Goal: Task Accomplishment & Management: Manage account settings

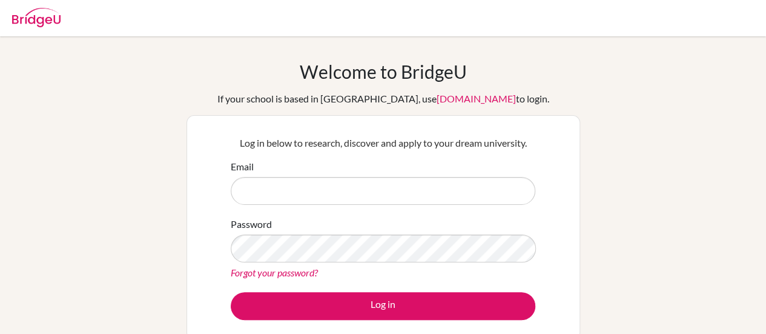
click at [269, 108] on div "Welcome to BridgeU If your school is based in China, use app.bridge-u.com.cn to…" at bounding box center [382, 229] width 393 height 336
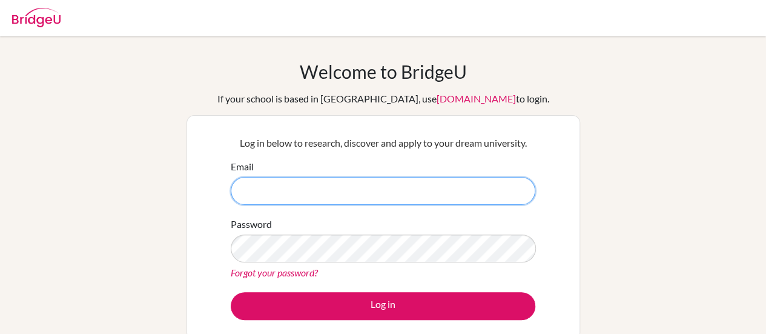
click at [272, 186] on input "Email" at bounding box center [383, 191] width 304 height 28
type input "farid.barbar@amg.sch.ae"
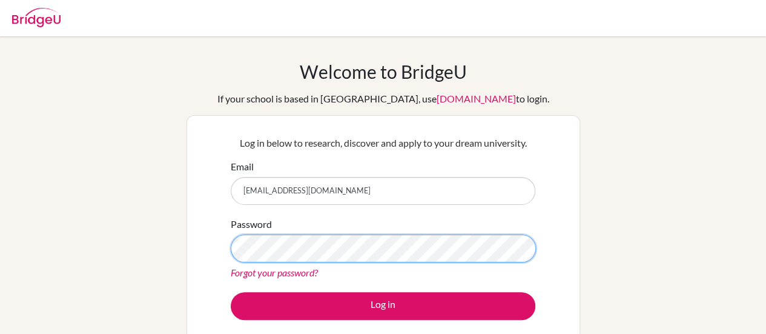
click at [231, 292] on button "Log in" at bounding box center [383, 306] width 304 height 28
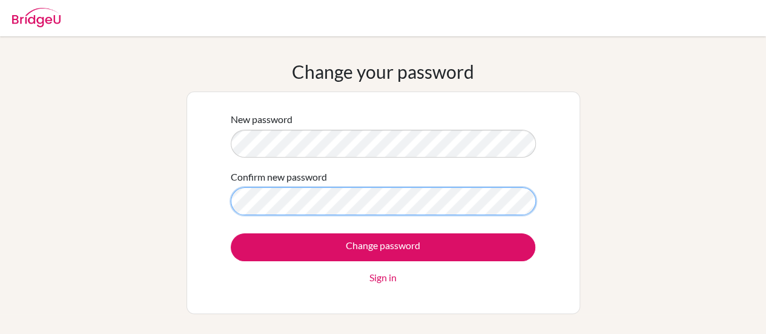
click at [231, 233] on input "Change password" at bounding box center [383, 247] width 304 height 28
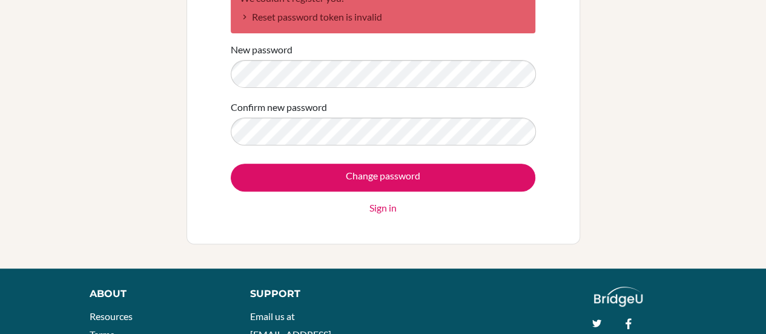
scroll to position [130, 0]
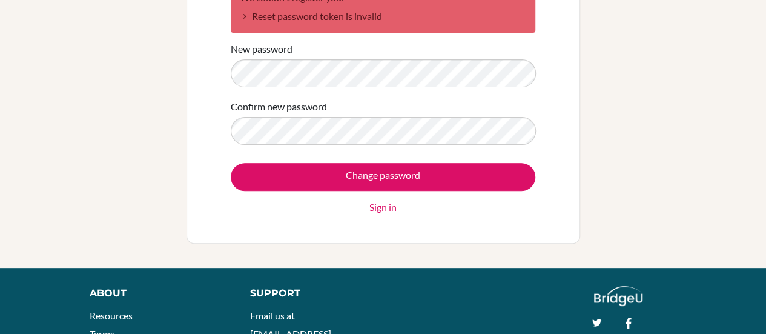
click at [406, 97] on form "We couldn't register you: Reset password token is invalid New password Confirm …" at bounding box center [383, 98] width 304 height 232
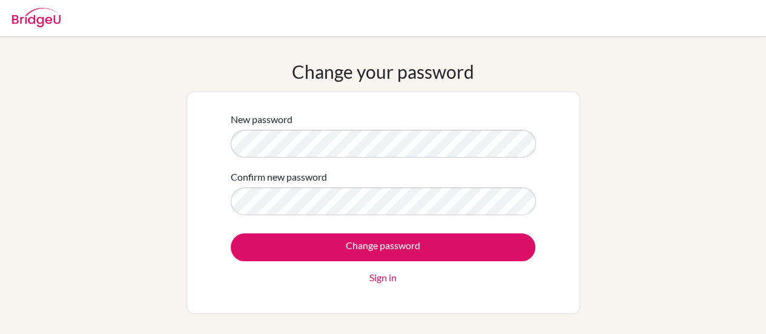
click at [231, 233] on input "Change password" at bounding box center [383, 247] width 304 height 28
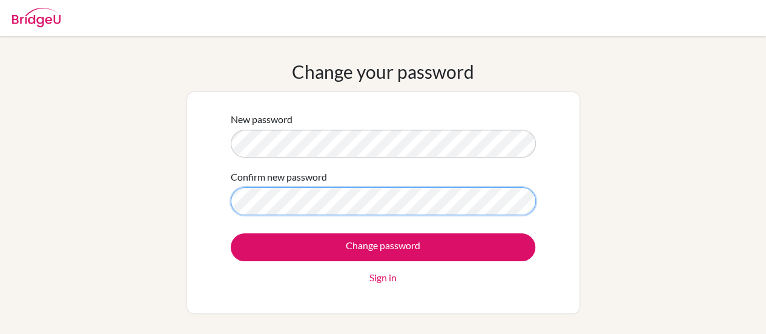
click at [231, 233] on input "Change password" at bounding box center [383, 247] width 304 height 28
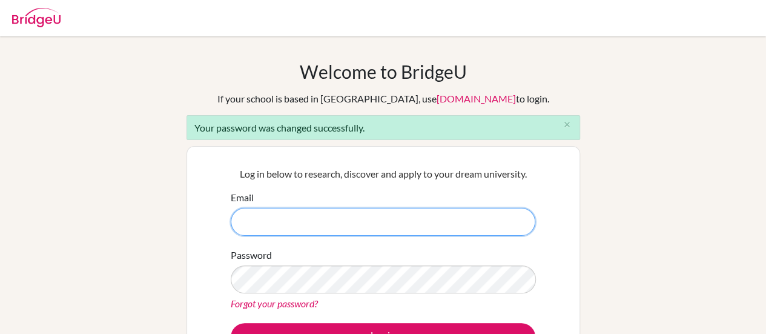
scroll to position [8, 0]
